Goal: Download file/media

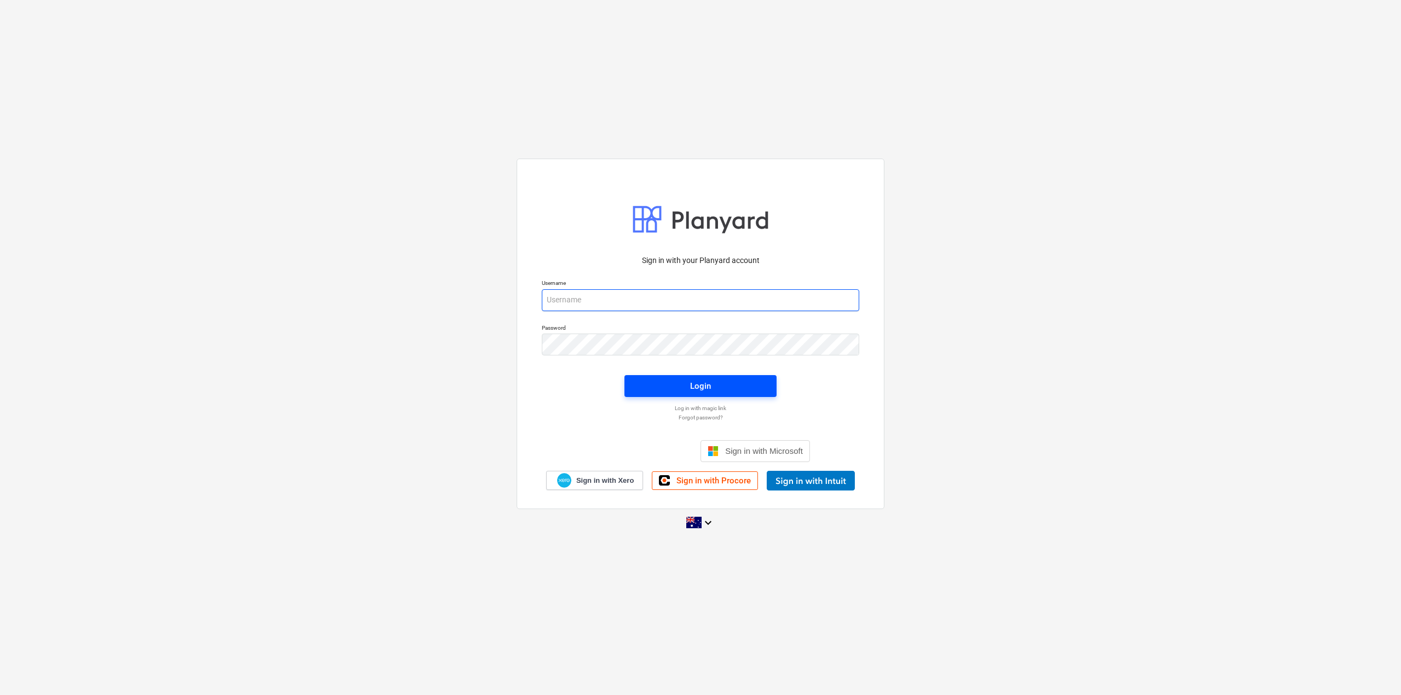
type input "[EMAIL_ADDRESS][DOMAIN_NAME]"
click at [727, 390] on span "Login" at bounding box center [700, 386] width 126 height 14
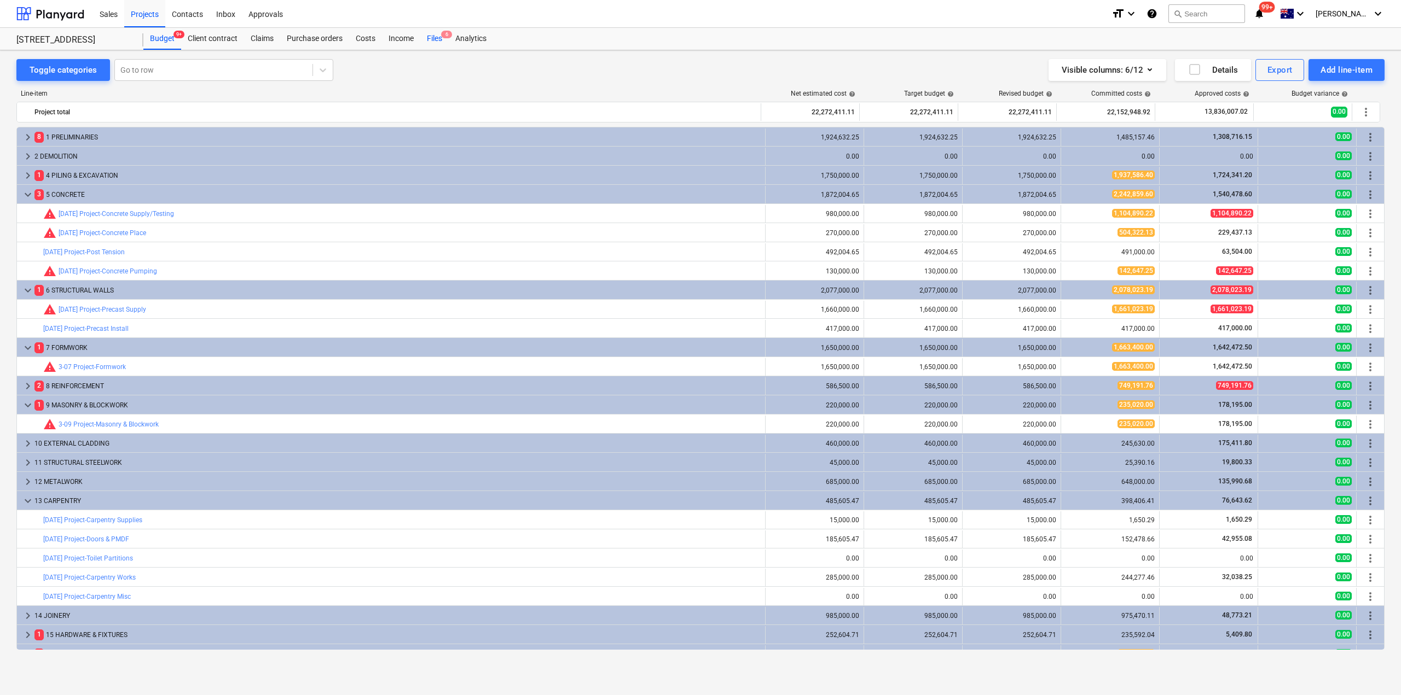
click at [434, 32] on div "Files 6" at bounding box center [434, 39] width 28 height 22
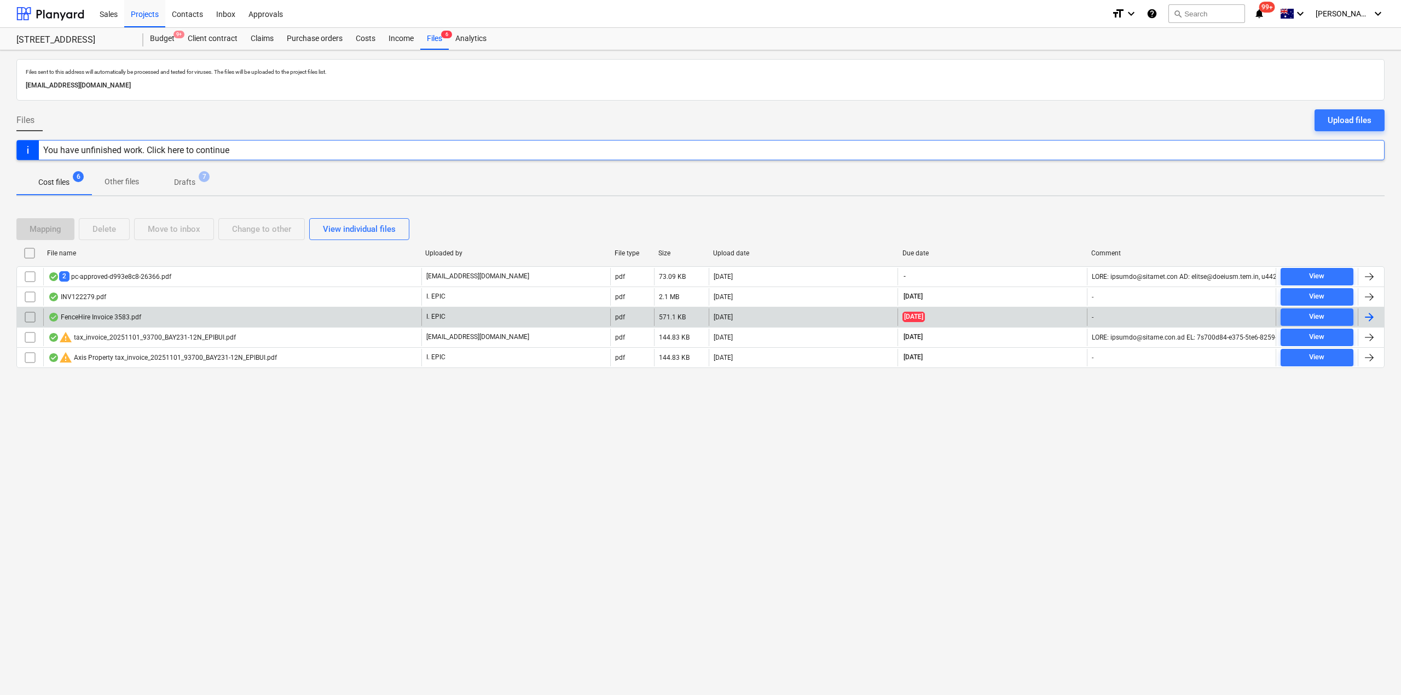
click at [218, 310] on div "FenceHire Invoice 3583.pdf" at bounding box center [232, 318] width 378 height 18
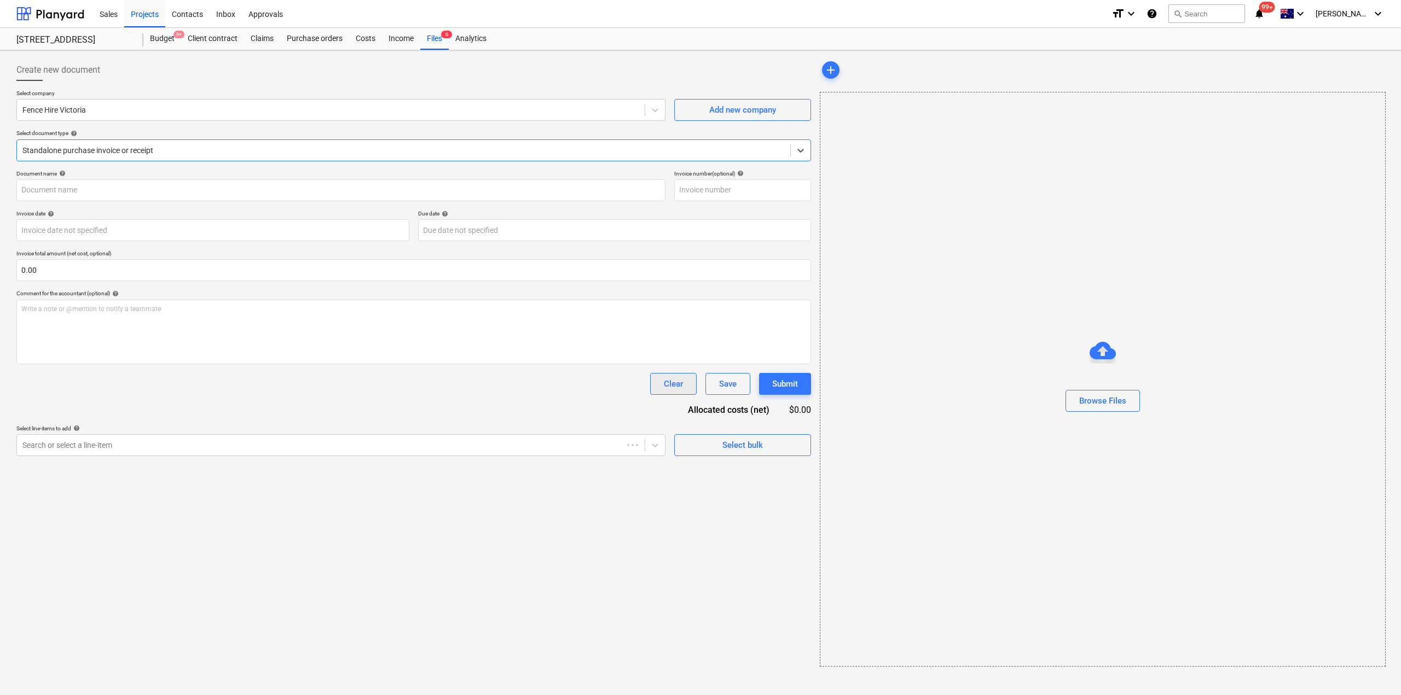
type input "3583"
type input "[DATE]"
click at [430, 42] on div "Files 6" at bounding box center [434, 39] width 28 height 22
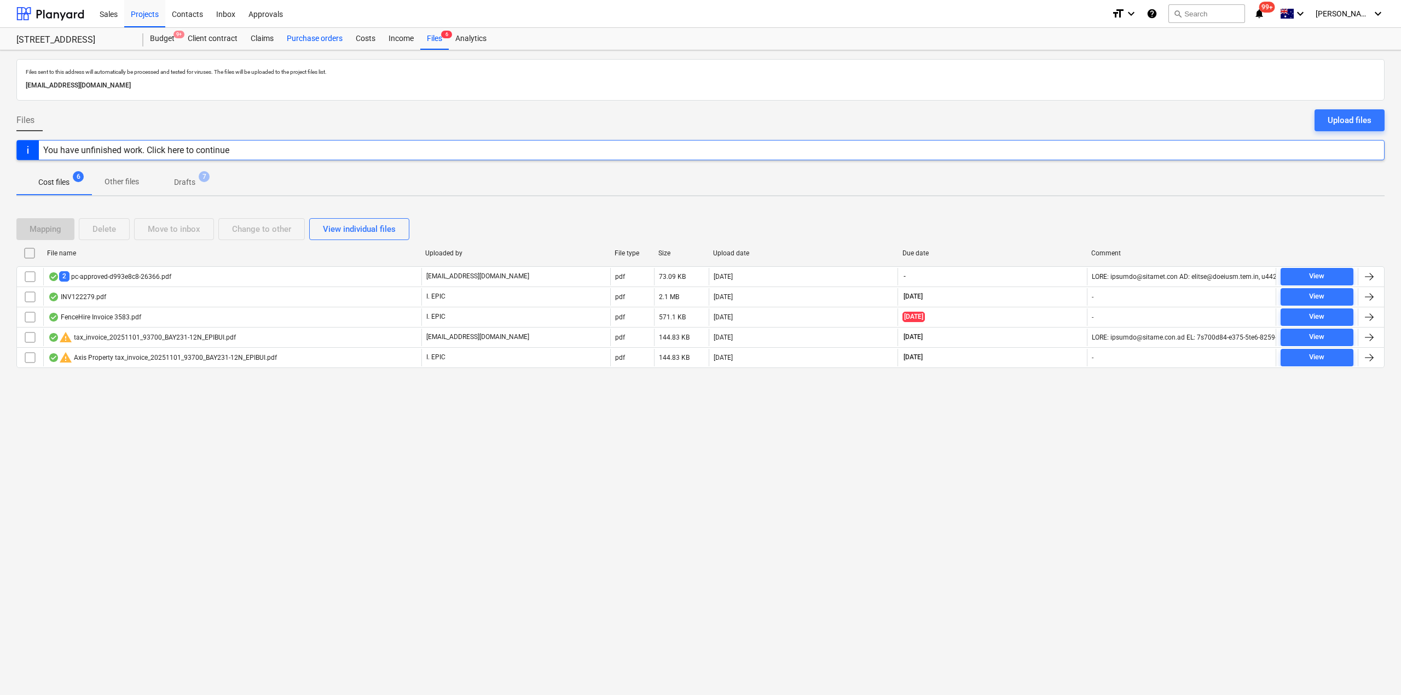
click at [332, 41] on div "Purchase orders" at bounding box center [314, 39] width 69 height 22
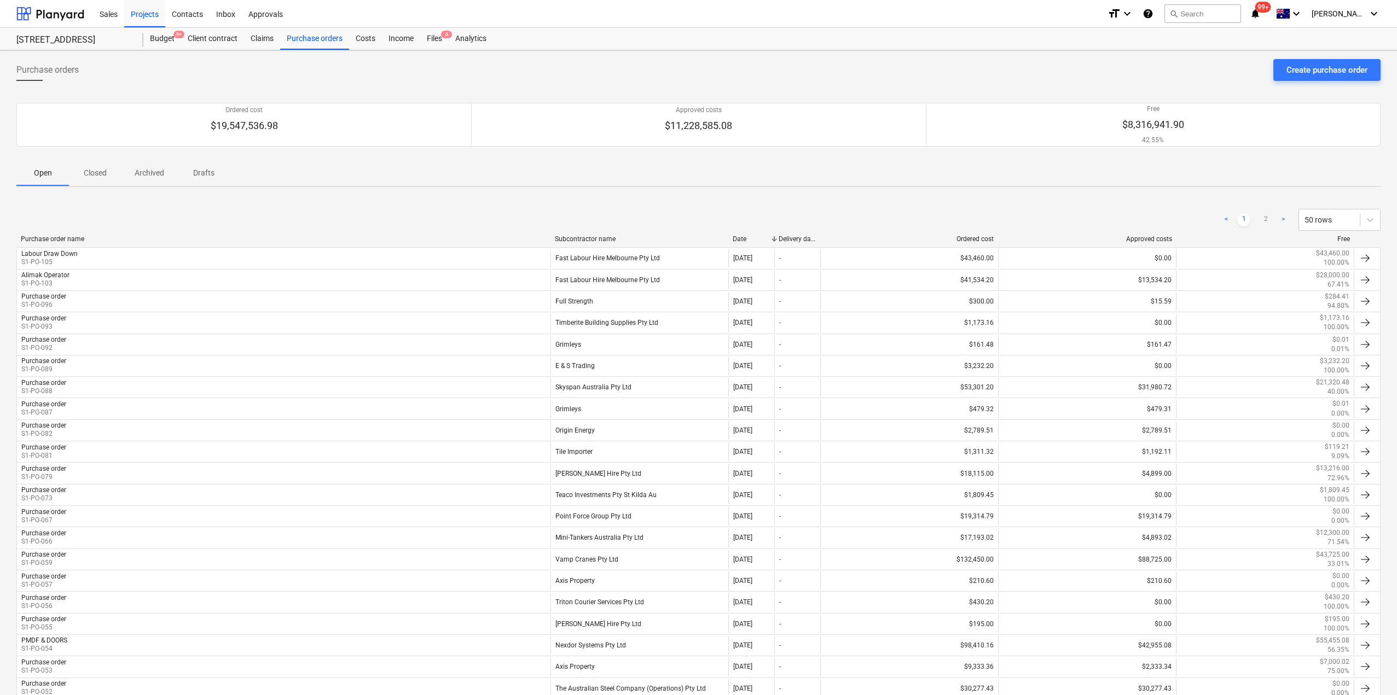
click at [593, 236] on div "Subcontractor name" at bounding box center [639, 239] width 169 height 8
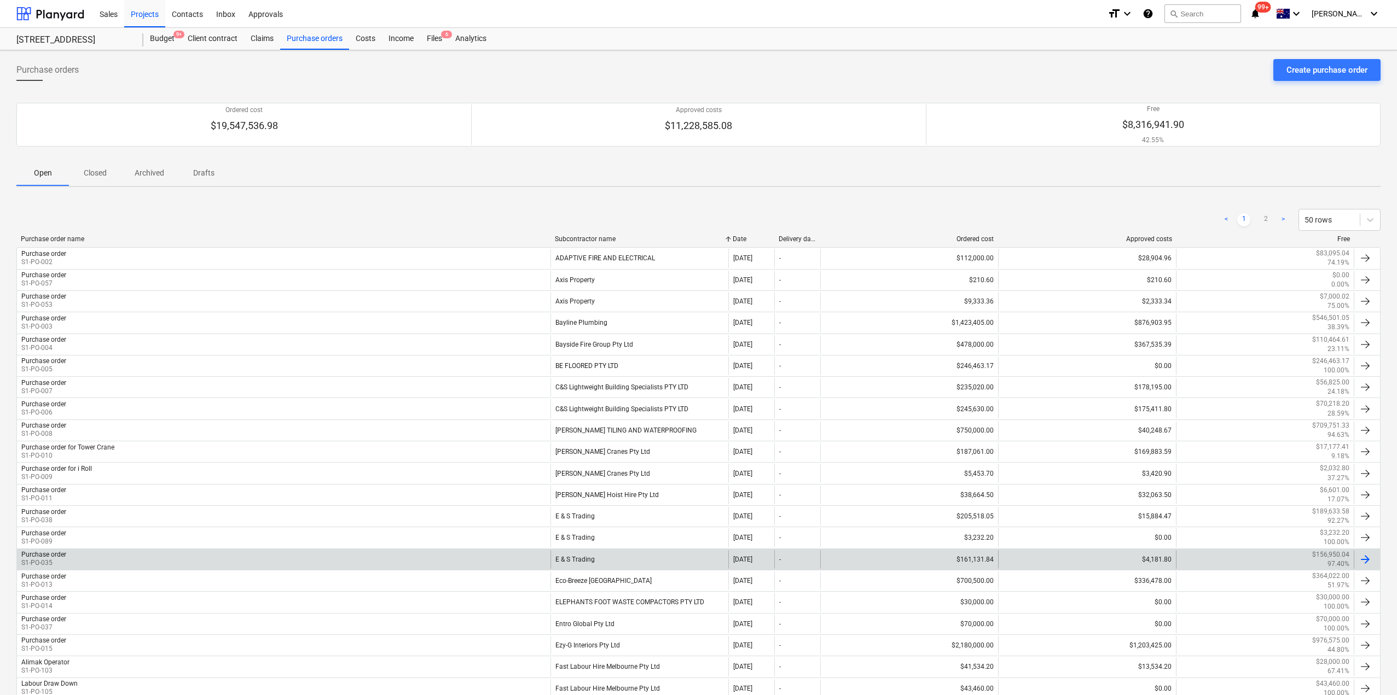
click at [611, 557] on div "E & S Trading" at bounding box center [639, 559] width 178 height 19
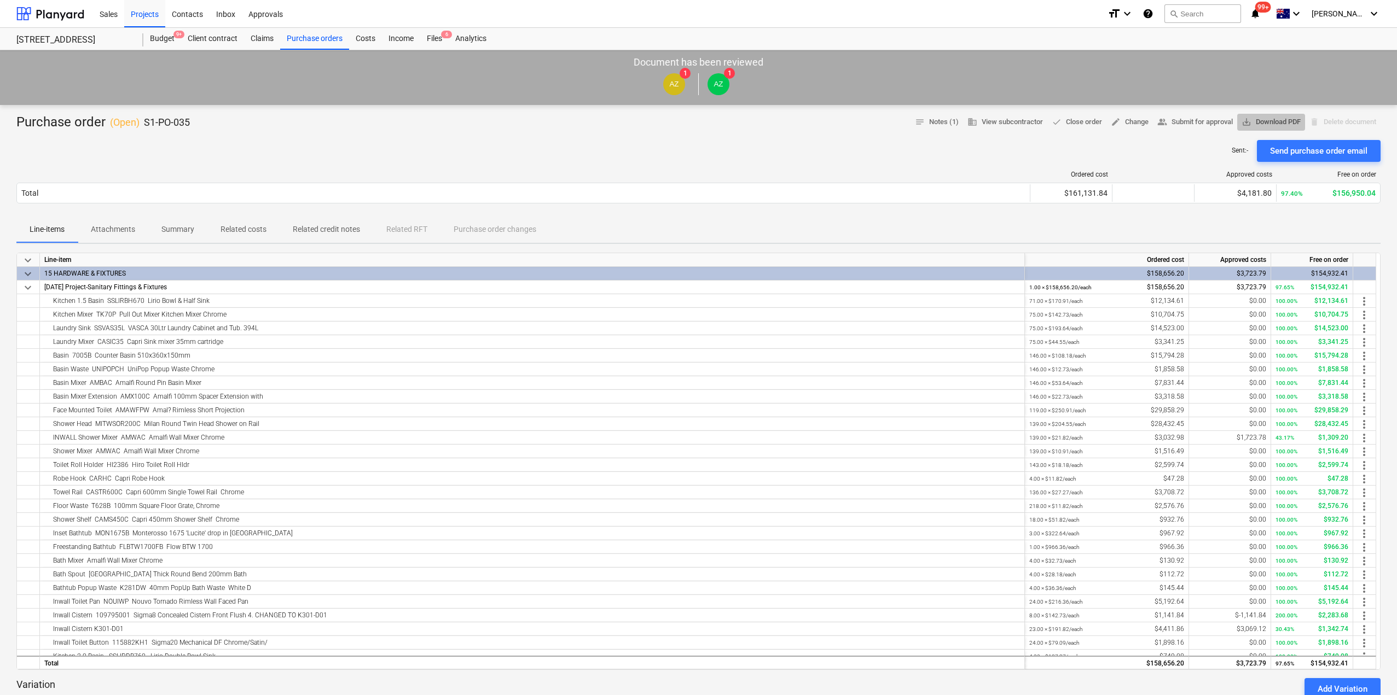
click at [1267, 121] on span "save_alt Download PDF" at bounding box center [1271, 122] width 59 height 13
click at [316, 39] on div "Purchase orders" at bounding box center [314, 39] width 69 height 22
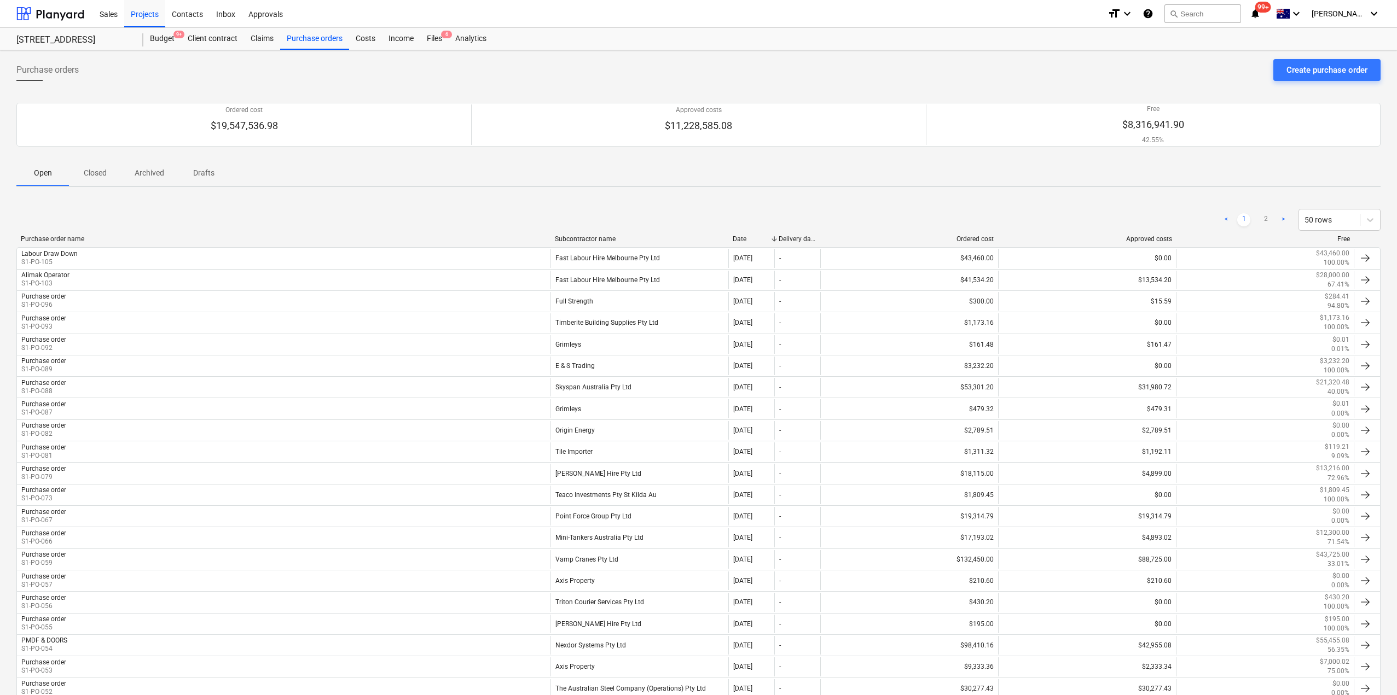
click at [609, 237] on div "Subcontractor name" at bounding box center [639, 239] width 169 height 8
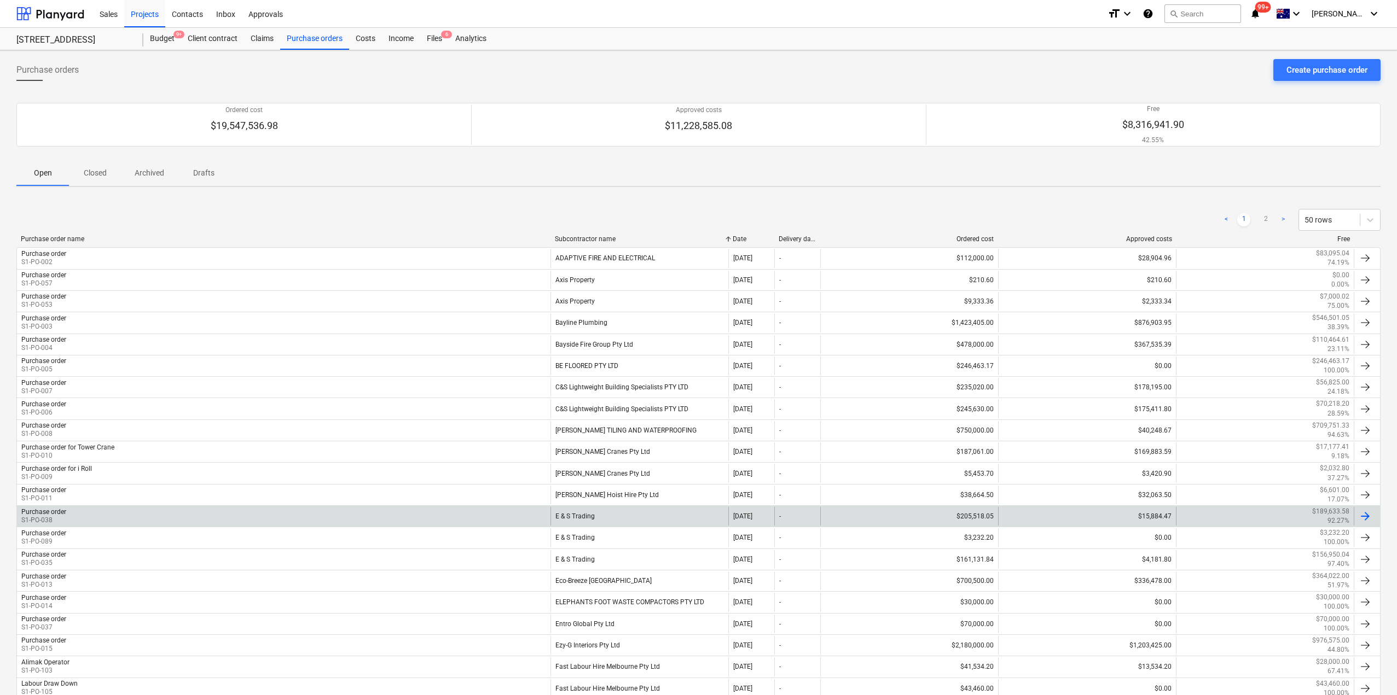
click at [582, 522] on div "E & S Trading" at bounding box center [639, 516] width 178 height 19
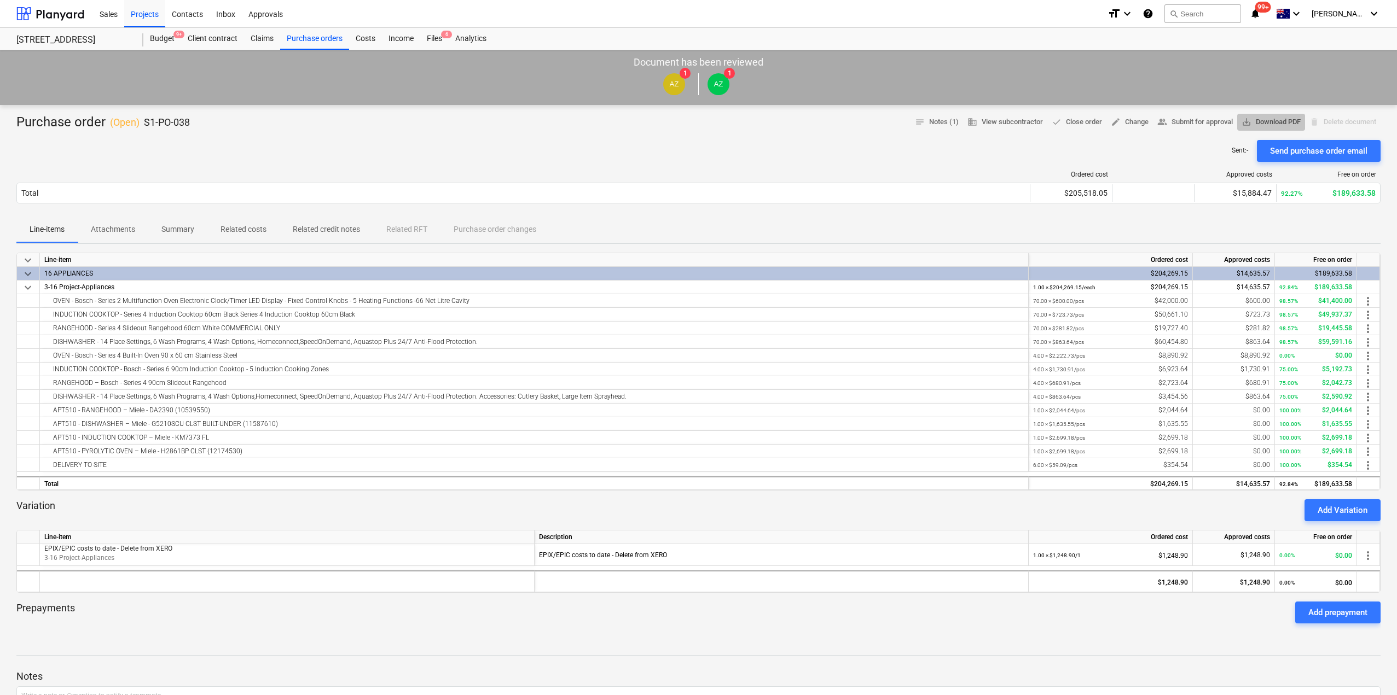
click at [1276, 123] on span "save_alt Download PDF" at bounding box center [1271, 122] width 59 height 13
